Goal: Transaction & Acquisition: Book appointment/travel/reservation

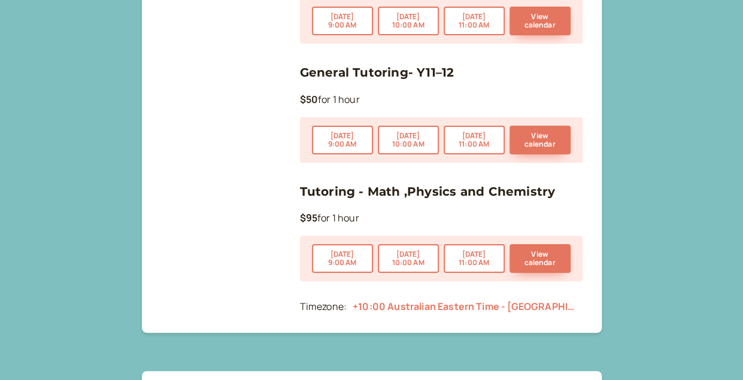
scroll to position [270, 0]
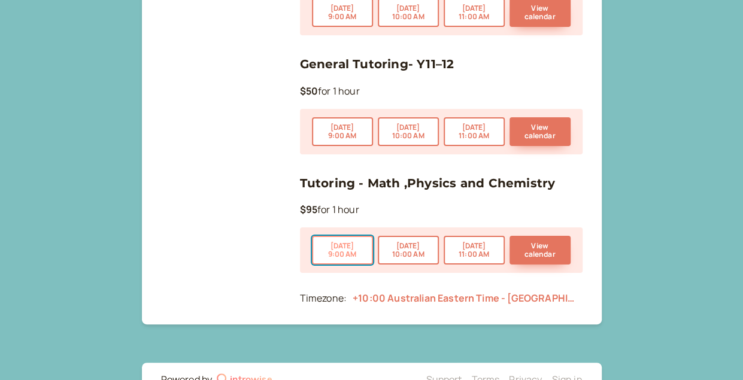
click at [347, 249] on button "Sep 15 9:00 AM" at bounding box center [342, 250] width 61 height 29
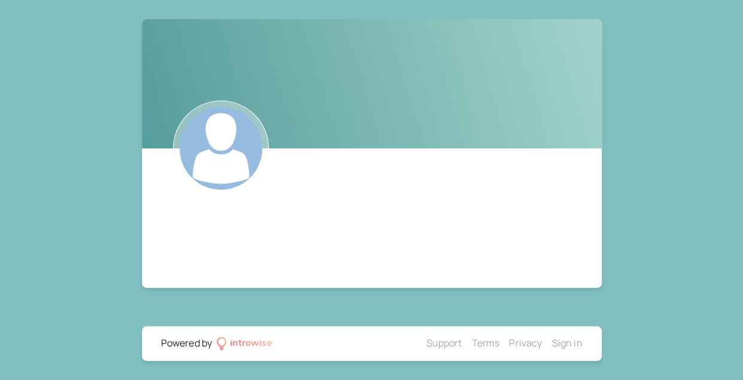
scroll to position [149, 0]
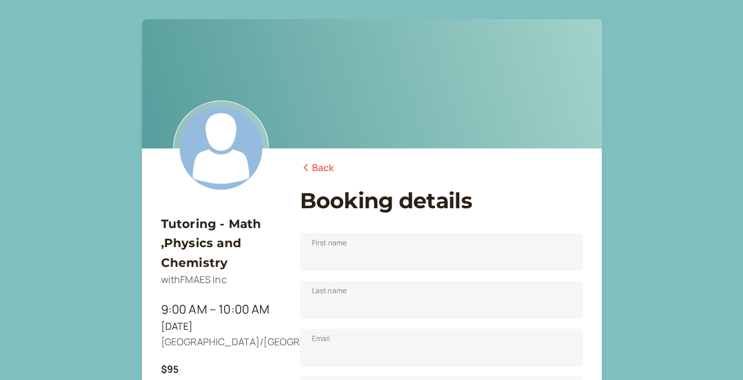
click at [314, 173] on link "Back" at bounding box center [317, 169] width 35 height 16
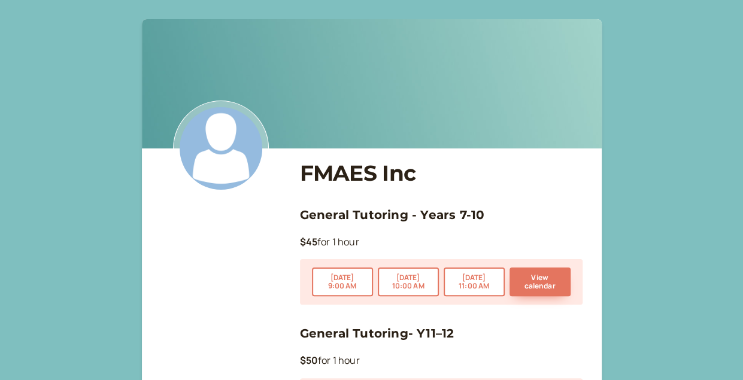
scroll to position [270, 0]
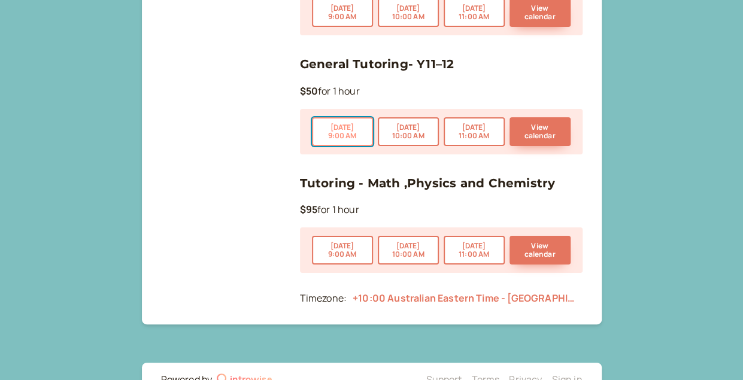
click at [348, 128] on button "Sep 15 9:00 AM" at bounding box center [342, 131] width 61 height 29
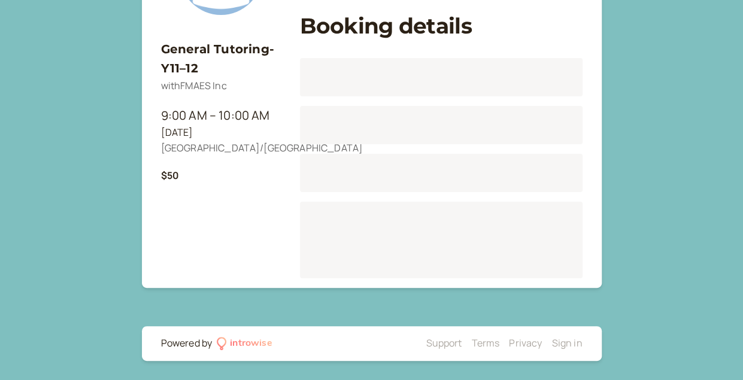
scroll to position [149, 0]
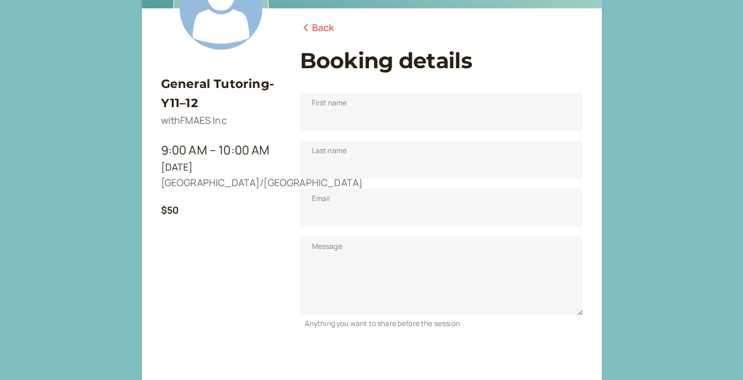
click at [317, 29] on link "Back" at bounding box center [317, 28] width 35 height 16
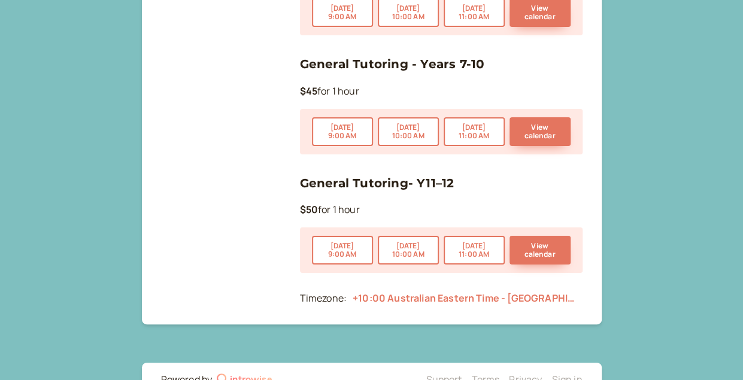
scroll to position [187, 0]
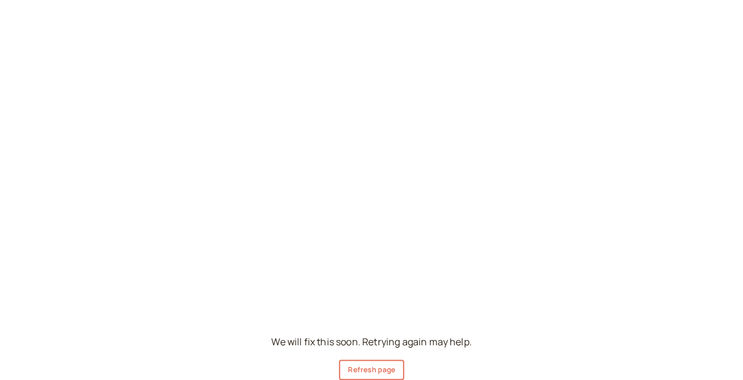
scroll to position [122, 0]
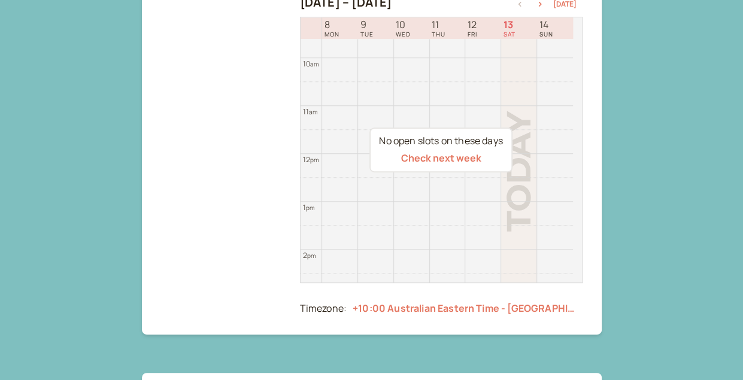
scroll to position [204, 0]
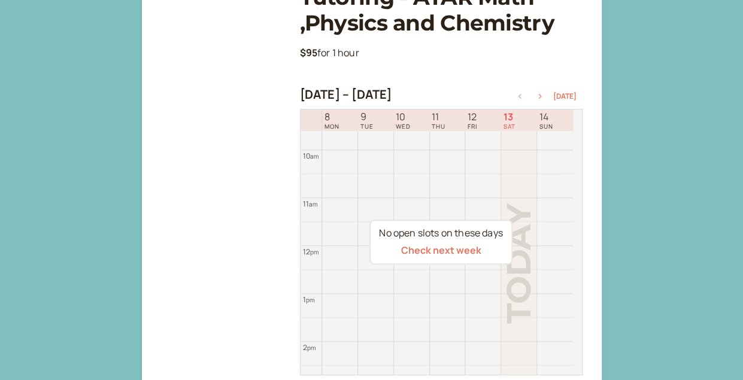
click at [544, 93] on button "button" at bounding box center [540, 96] width 14 height 8
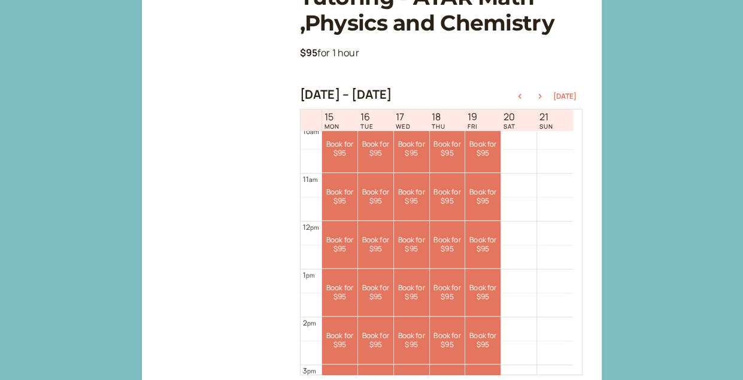
scroll to position [484, 0]
click at [541, 99] on div "[DATE] – [DATE] [DATE]" at bounding box center [441, 95] width 283 height 17
click at [541, 99] on button "button" at bounding box center [540, 96] width 14 height 8
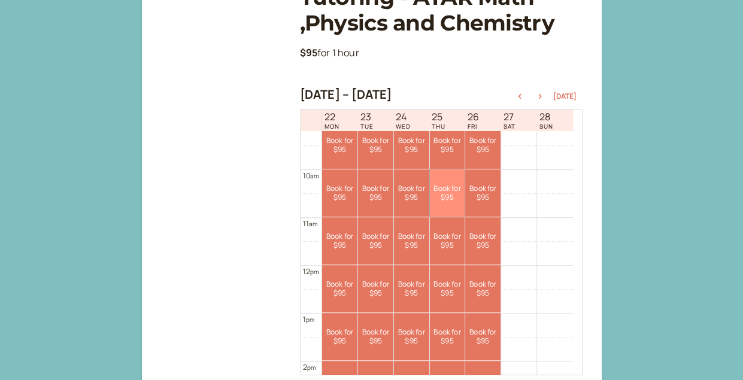
click at [447, 207] on link "Book for $95 $95" at bounding box center [447, 193] width 35 height 47
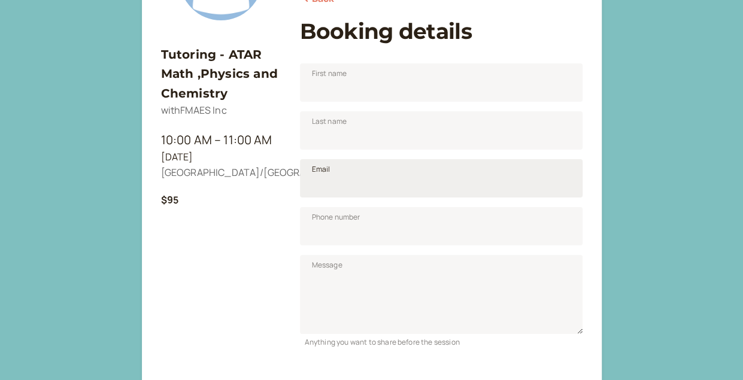
scroll to position [168, 0]
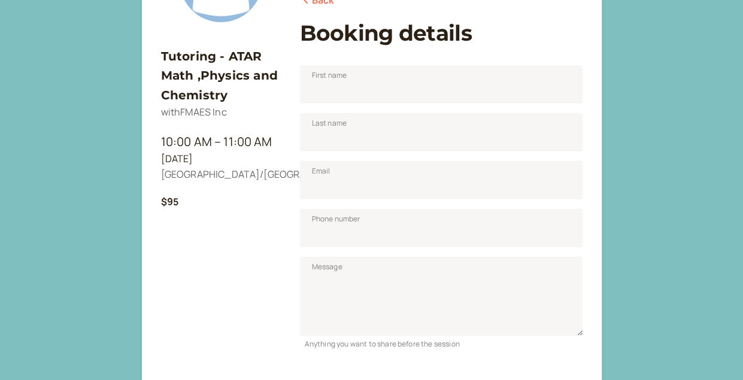
click at [218, 146] on div "10:00 AM – 11:00 AM" at bounding box center [221, 141] width 120 height 19
click at [312, 1] on link "Back" at bounding box center [317, 1] width 35 height 16
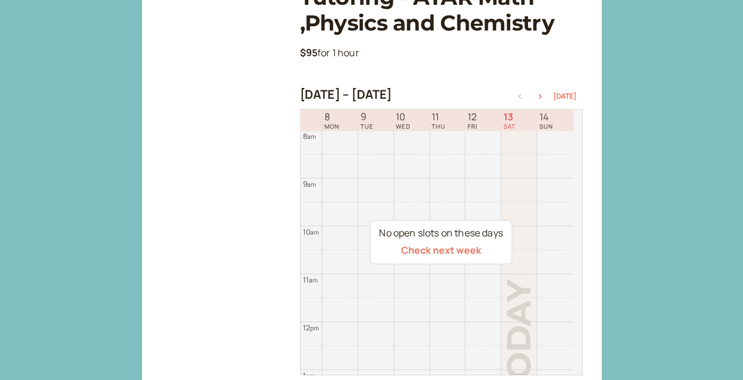
scroll to position [220, 0]
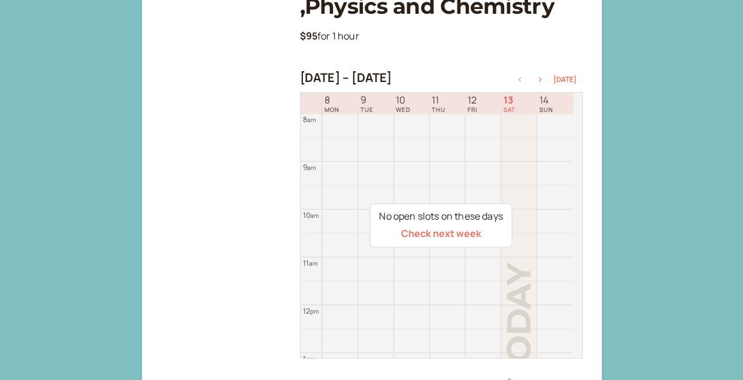
click at [541, 78] on icon "button" at bounding box center [540, 79] width 14 height 5
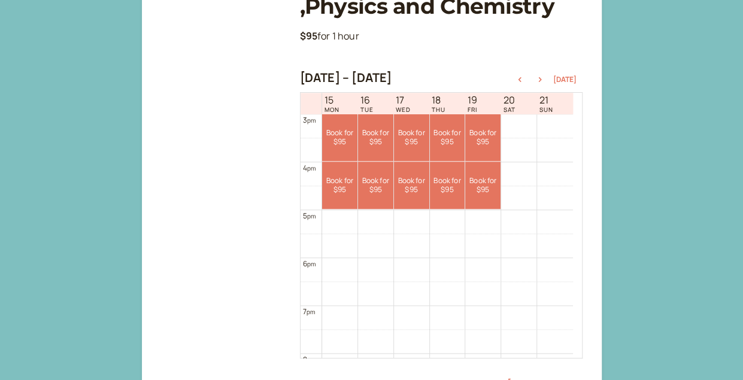
scroll to position [721, 0]
click at [460, 232] on td at bounding box center [447, 220] width 251 height 24
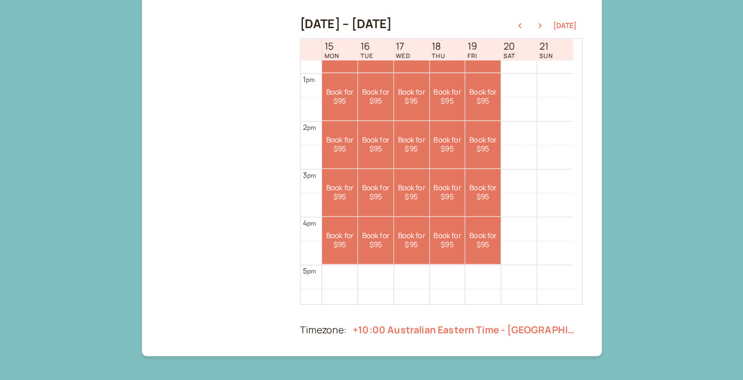
scroll to position [611, 0]
